Goal: Transaction & Acquisition: Purchase product/service

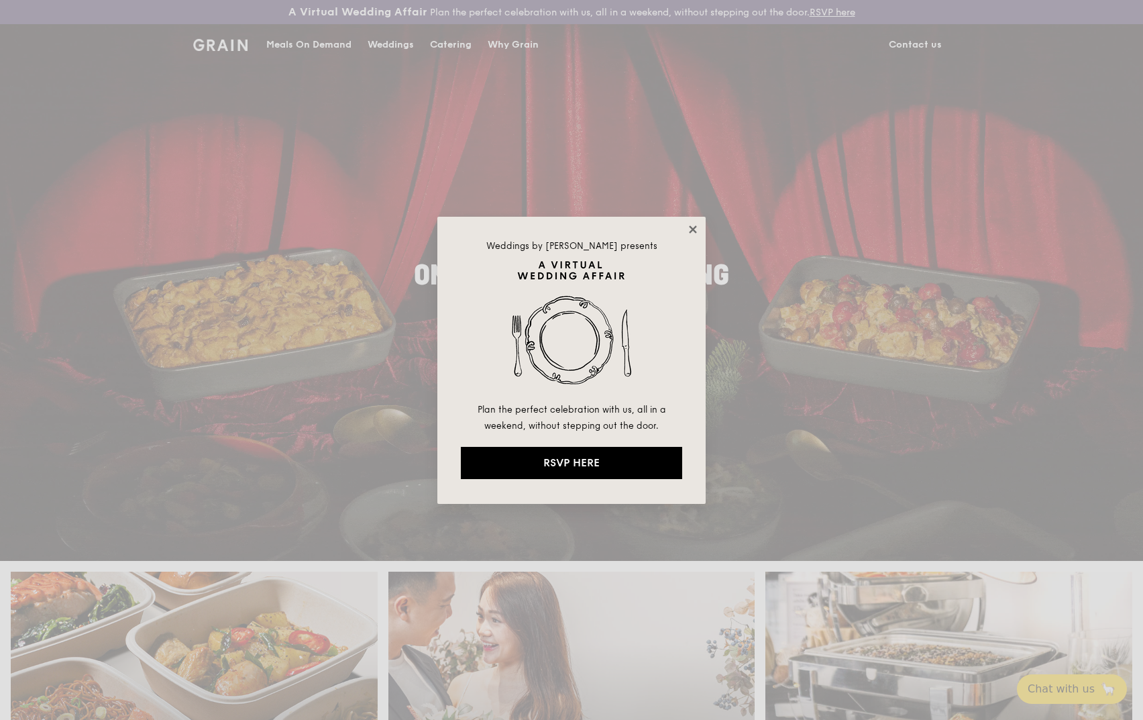
click at [695, 233] on icon at bounding box center [693, 229] width 12 height 12
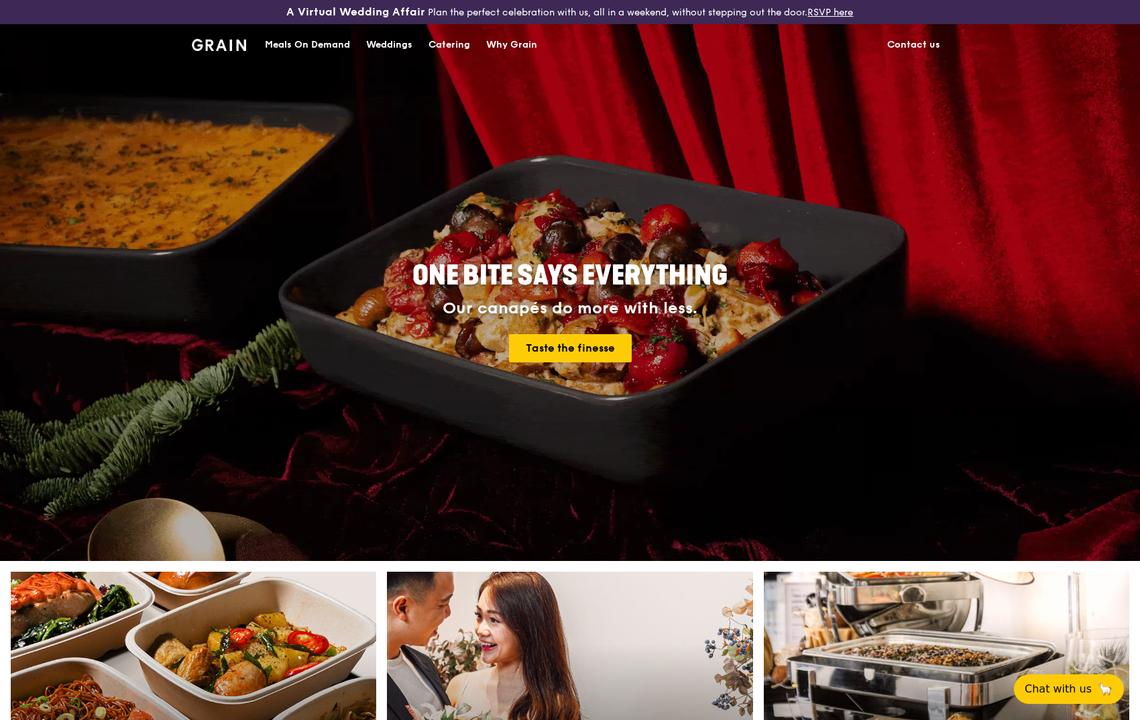
click at [233, 46] on img at bounding box center [219, 45] width 54 height 12
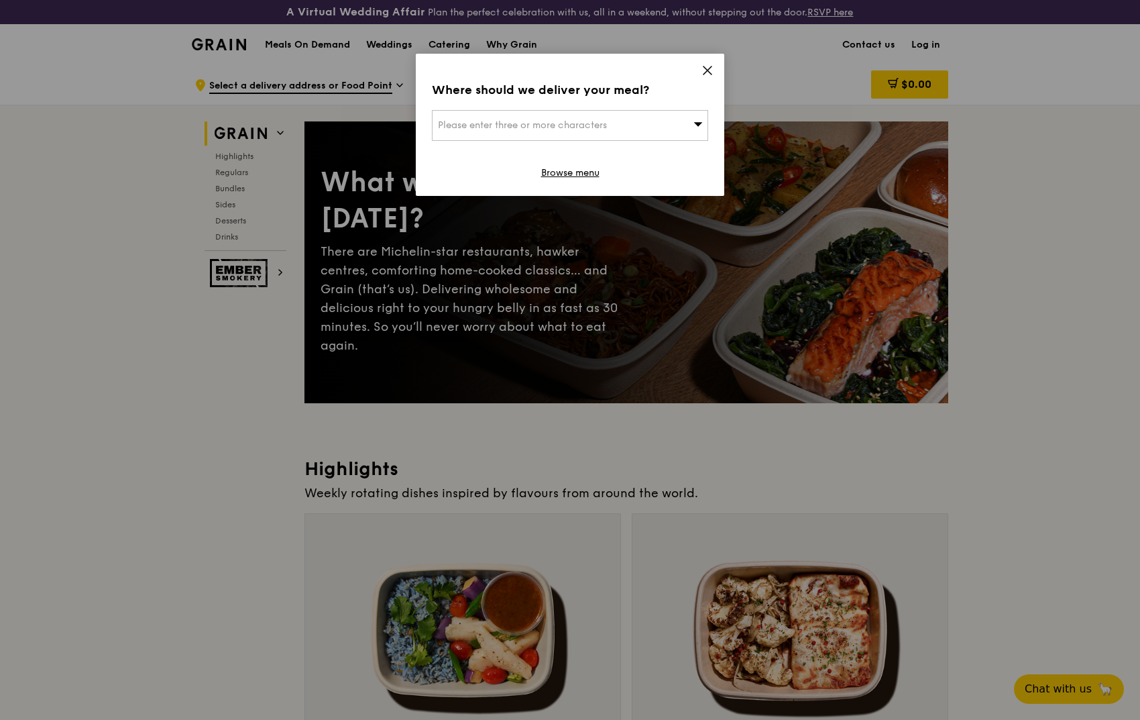
click at [704, 65] on icon at bounding box center [708, 70] width 12 height 12
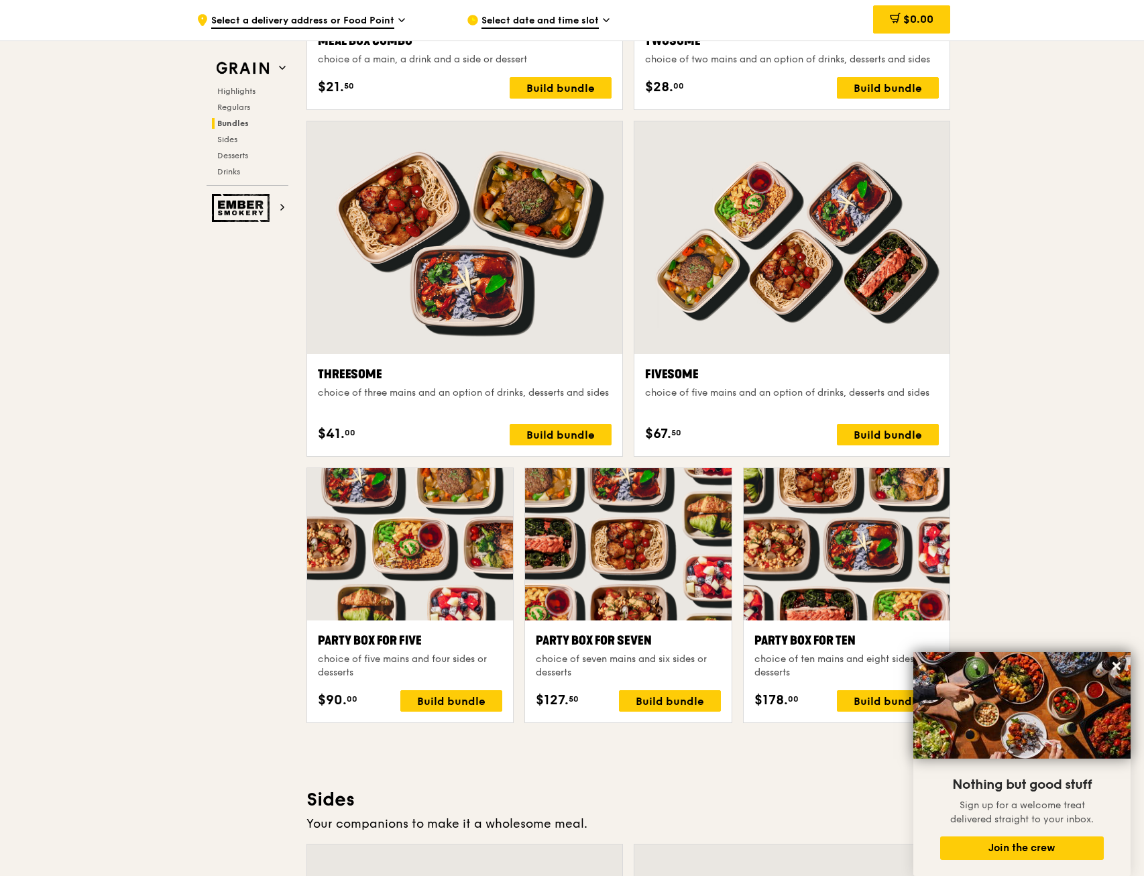
scroll to position [2415, 0]
